Goal: Complete application form

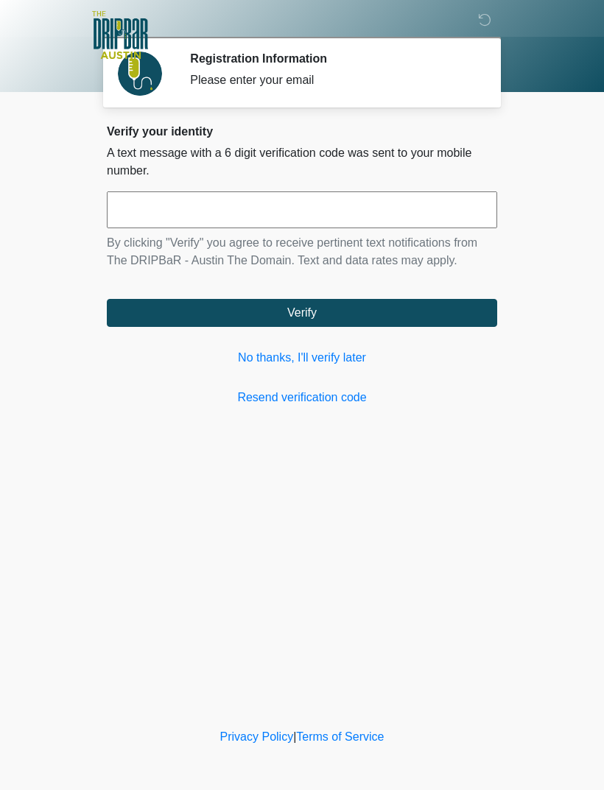
click at [145, 209] on input "text" at bounding box center [302, 209] width 390 height 37
type input "******"
click at [180, 315] on button "Verify" at bounding box center [302, 313] width 390 height 28
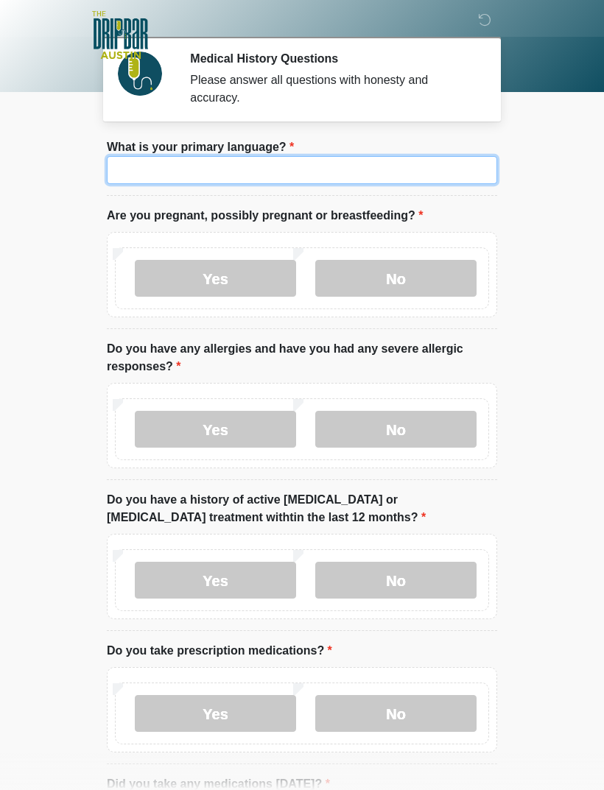
click at [138, 180] on input "What is your primary language?" at bounding box center [302, 170] width 390 height 28
type input "*******"
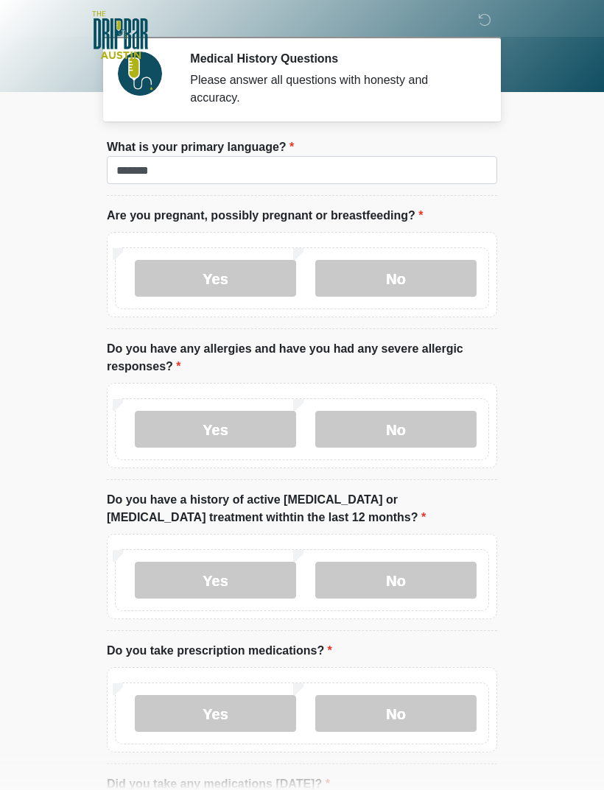
click at [367, 275] on label "No" at bounding box center [395, 278] width 161 height 37
click at [372, 434] on label "No" at bounding box center [395, 429] width 161 height 37
click at [375, 586] on label "No" at bounding box center [395, 580] width 161 height 37
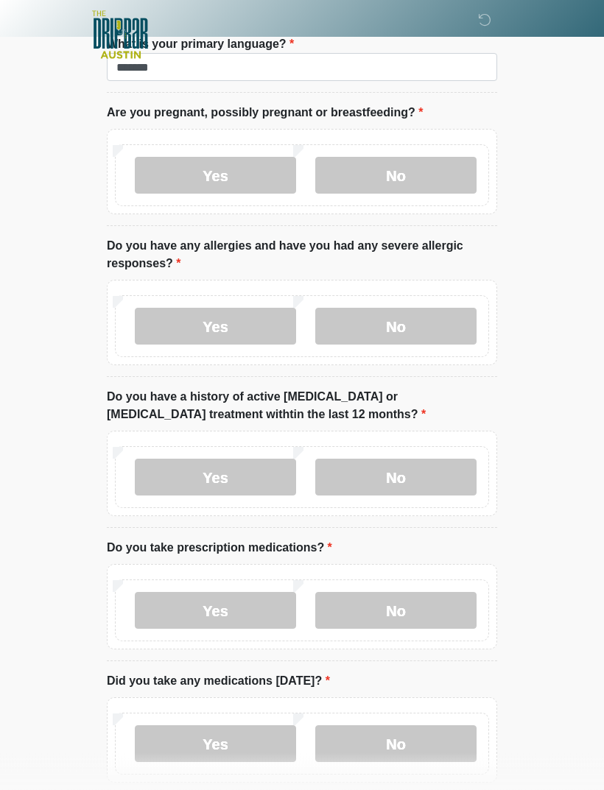
scroll to position [105, 0]
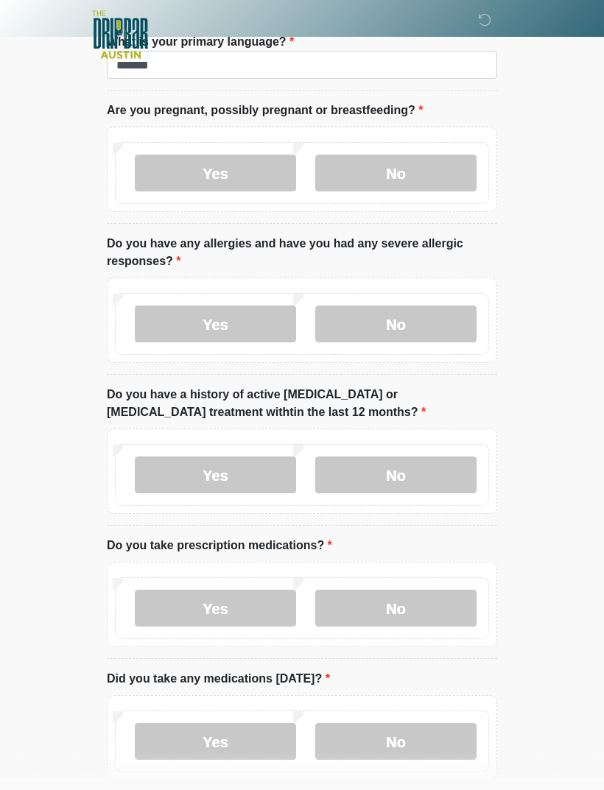
click at [190, 601] on label "Yes" at bounding box center [215, 608] width 161 height 37
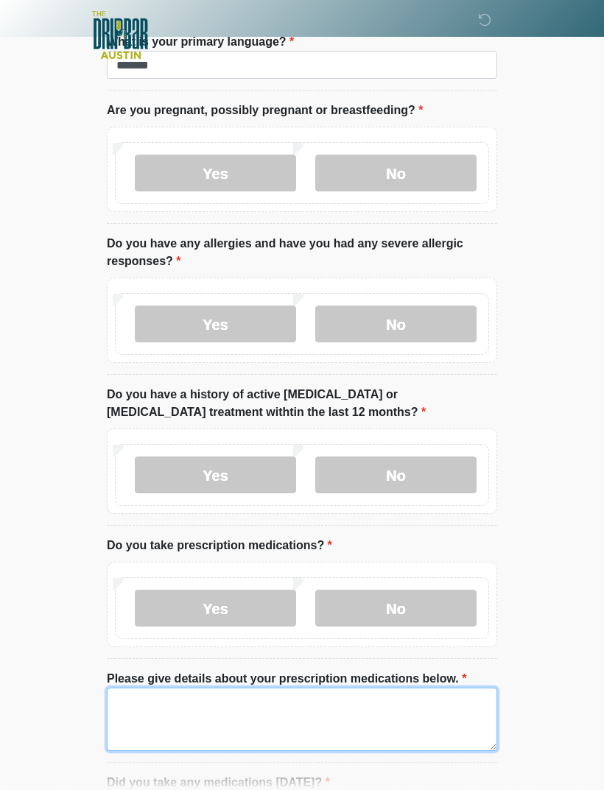
click at [155, 702] on textarea "Please give details about your prescription medications below." at bounding box center [302, 719] width 390 height 63
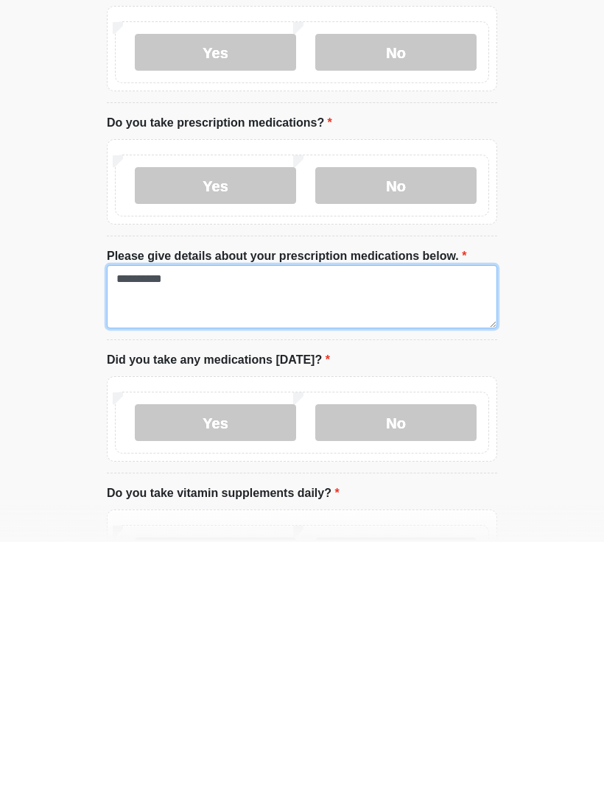
type textarea "**********"
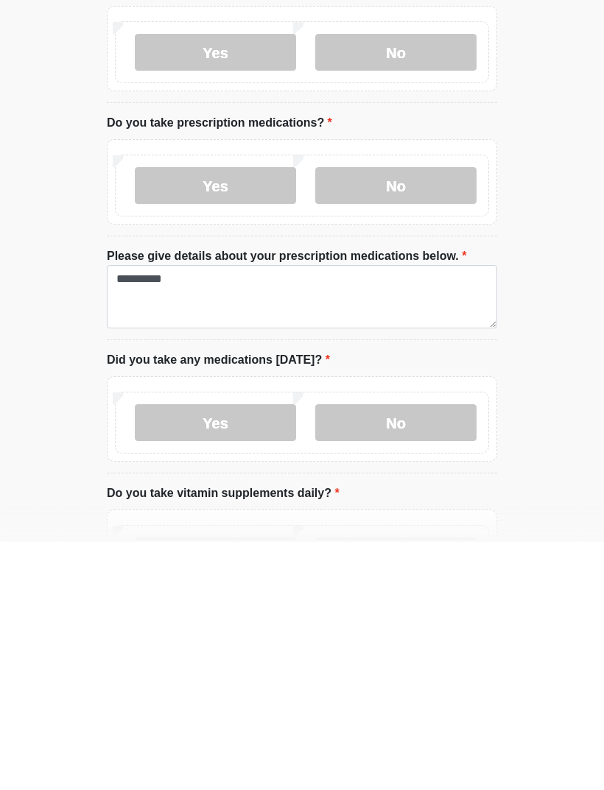
click at [213, 652] on label "Yes" at bounding box center [215, 670] width 161 height 37
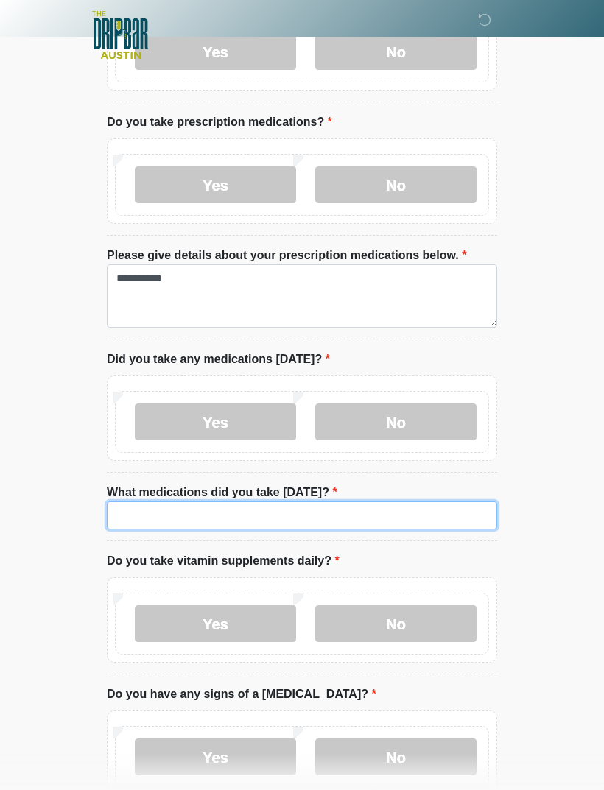
click at [158, 513] on input "What medications did you take today?" at bounding box center [302, 515] width 390 height 28
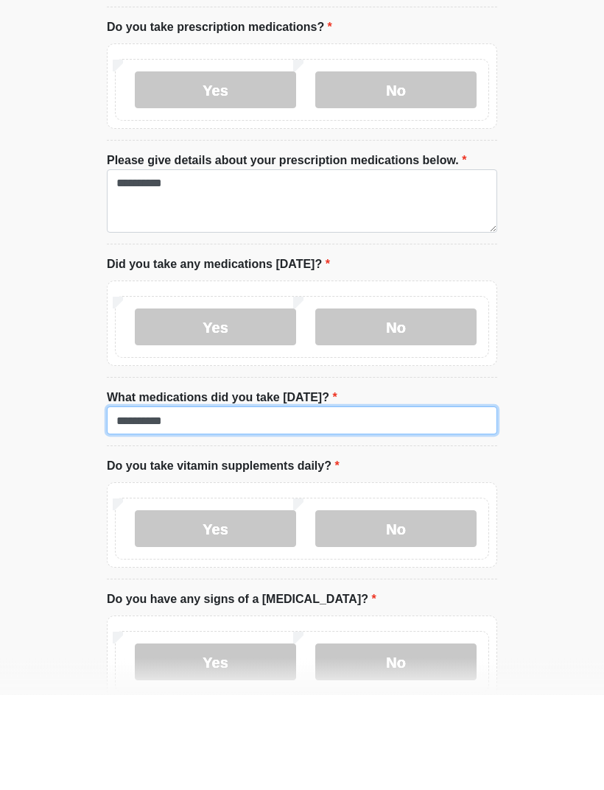
type input "**********"
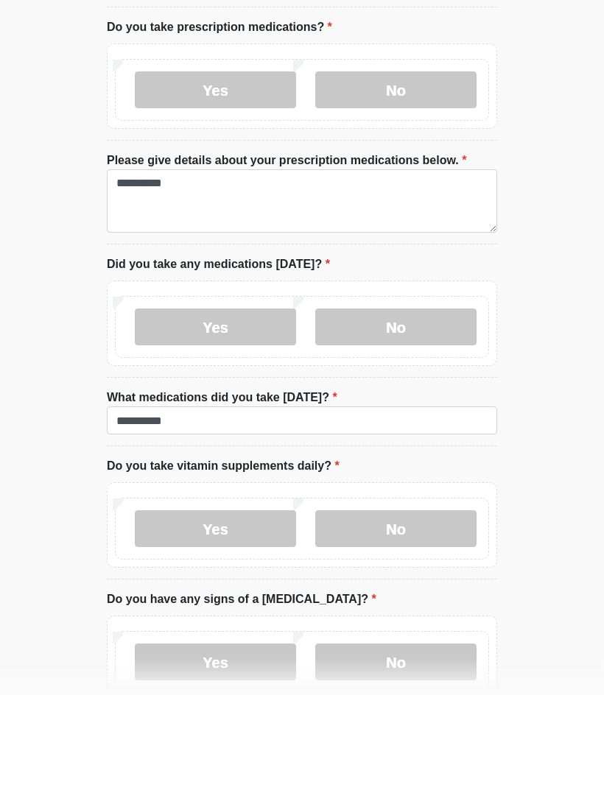
click at [370, 606] on label "No" at bounding box center [395, 624] width 161 height 37
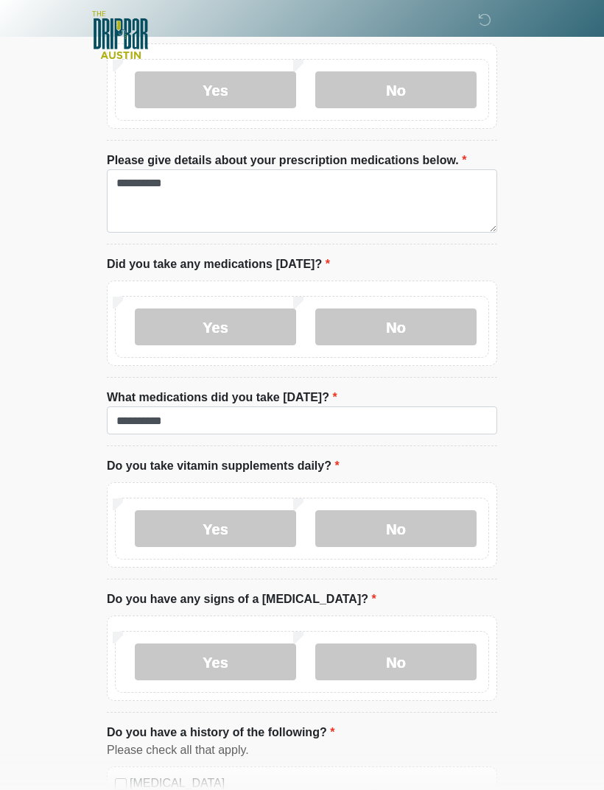
click at [364, 654] on label "No" at bounding box center [395, 661] width 161 height 37
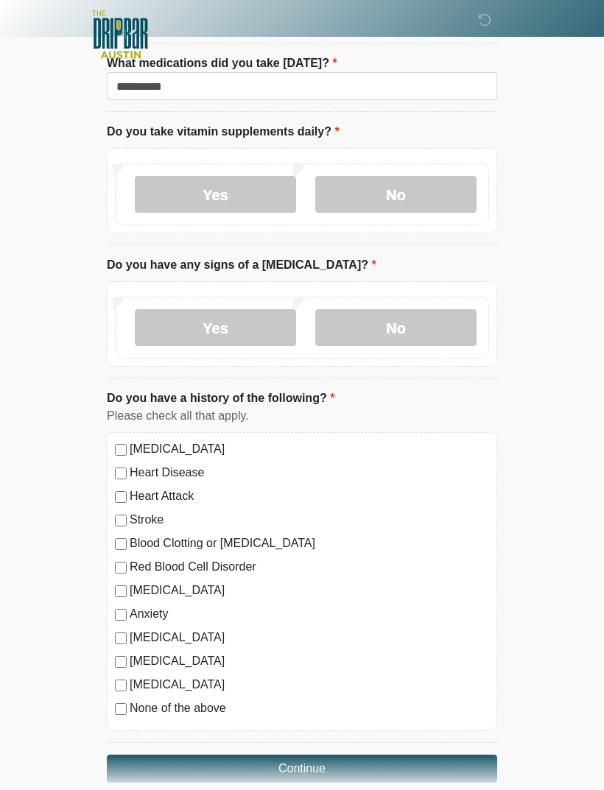
scroll to position [979, 0]
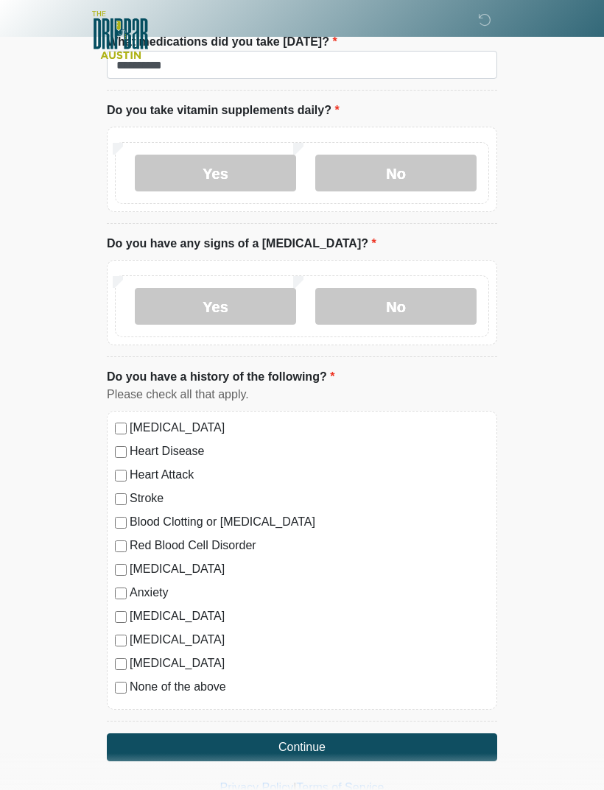
click at [119, 414] on div "High Blood Pressure Heart Disease Heart Attack Stroke Blood Clotting or Bleedin…" at bounding box center [302, 560] width 390 height 299
click at [191, 741] on button "Continue" at bounding box center [302, 747] width 390 height 28
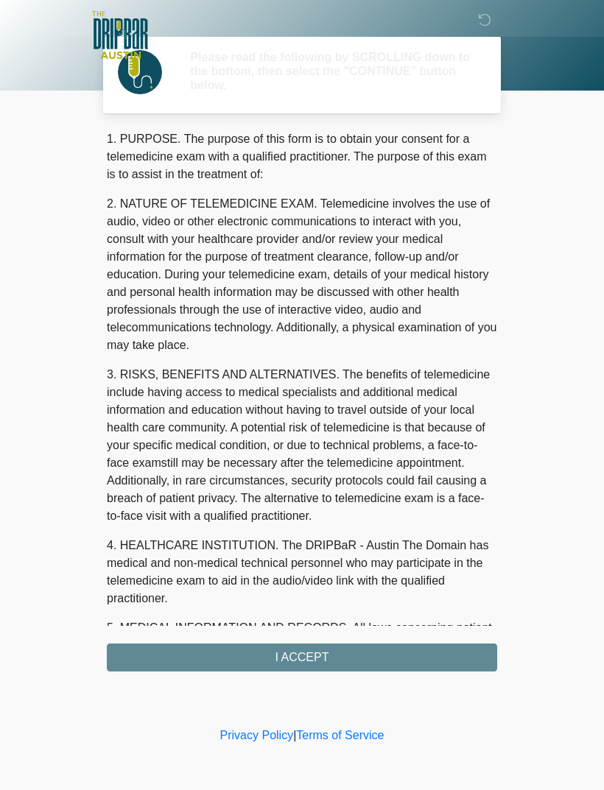
scroll to position [0, 0]
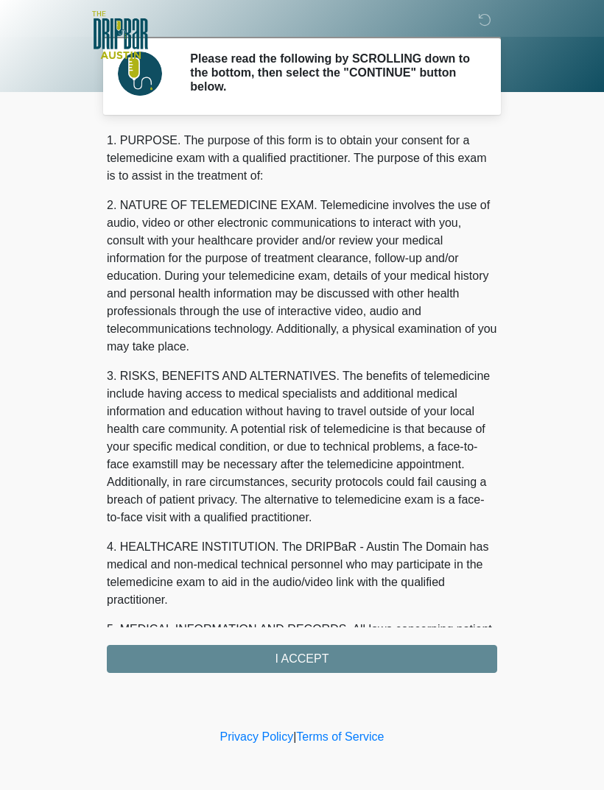
click at [172, 660] on div "1. PURPOSE. The purpose of this form is to obtain your consent for a telemedici…" at bounding box center [302, 402] width 390 height 541
click at [175, 651] on div "1. PURPOSE. The purpose of this form is to obtain your consent for a telemedici…" at bounding box center [302, 402] width 390 height 541
click at [152, 650] on div "1. PURPOSE. The purpose of this form is to obtain your consent for a telemedici…" at bounding box center [302, 402] width 390 height 541
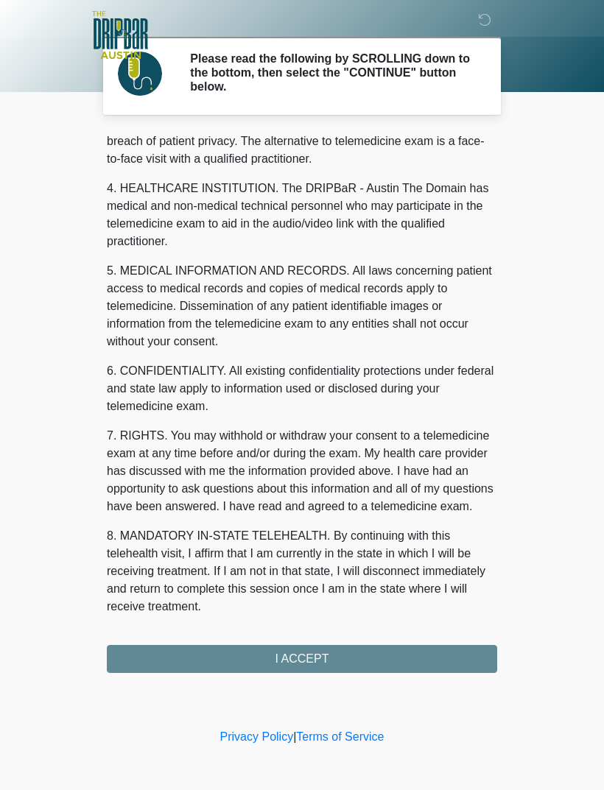
scroll to position [376, 0]
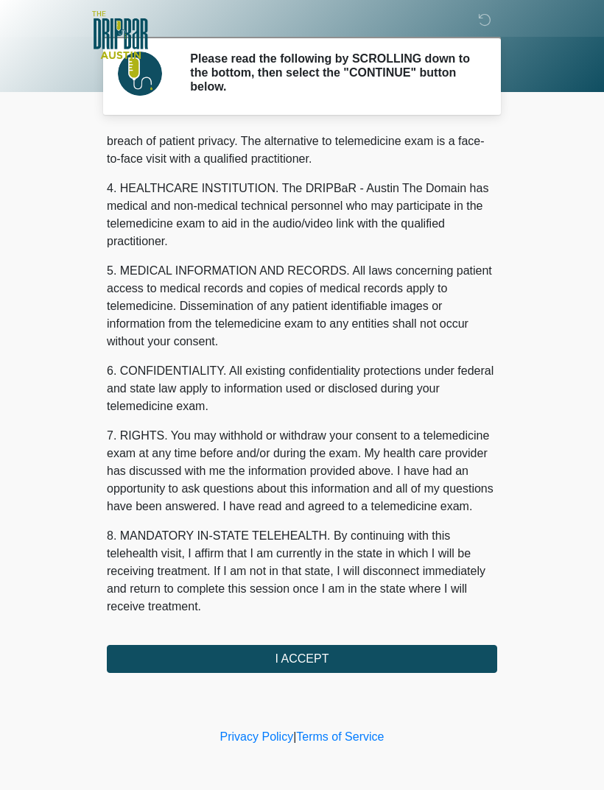
click at [174, 649] on button "I ACCEPT" at bounding box center [302, 659] width 390 height 28
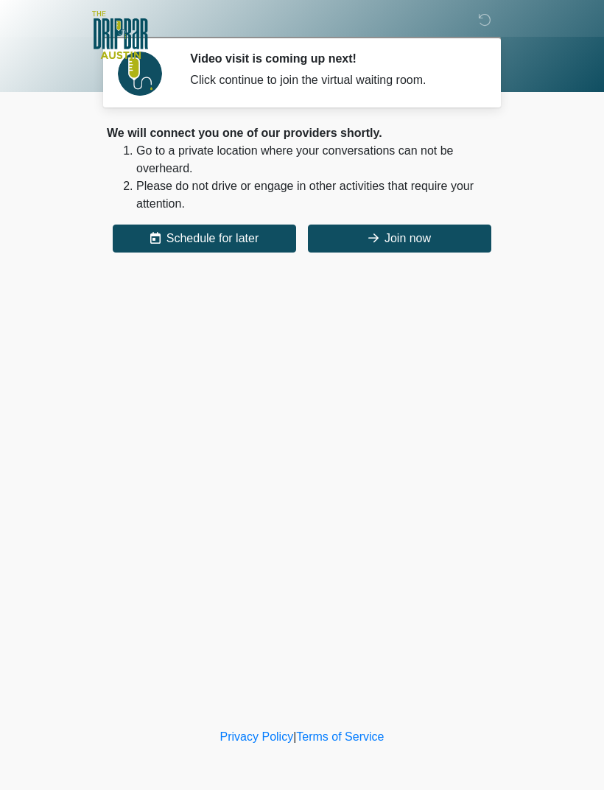
click at [442, 238] on button "Join now" at bounding box center [399, 239] width 183 height 28
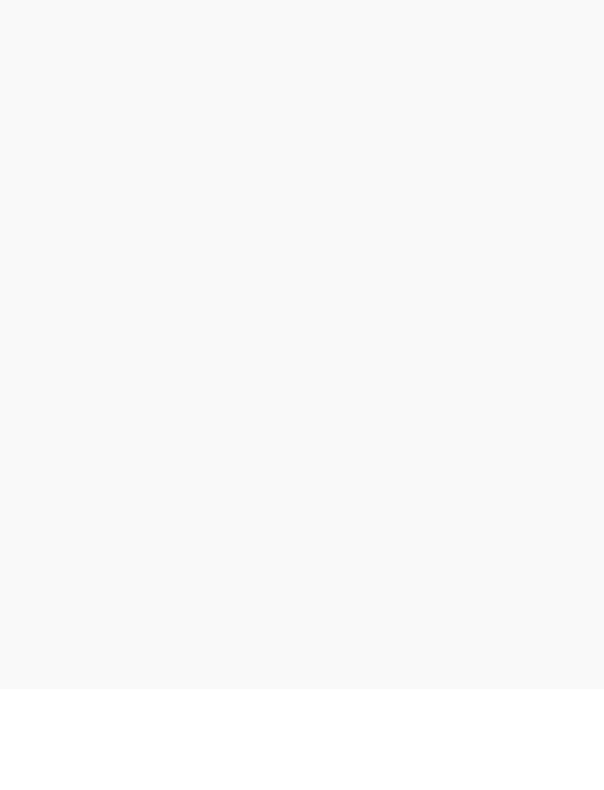
scroll to position [4, 0]
